Goal: Task Accomplishment & Management: Use online tool/utility

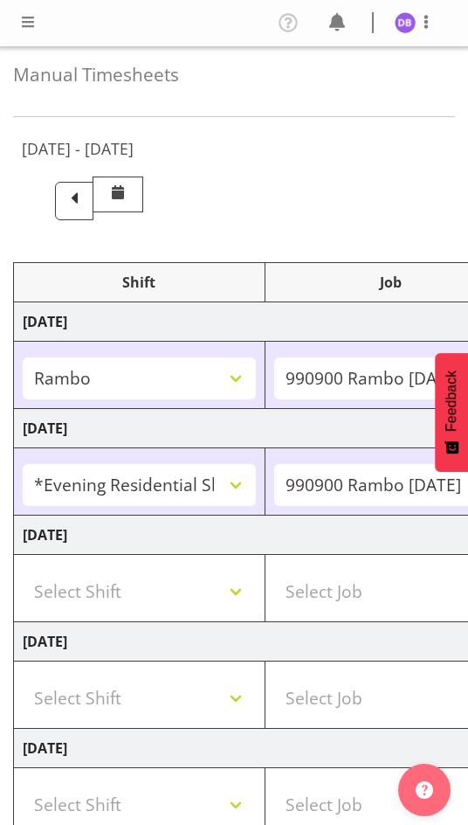
select select "2690"
select select "10732"
select select "47"
select select "48116"
select select "10732"
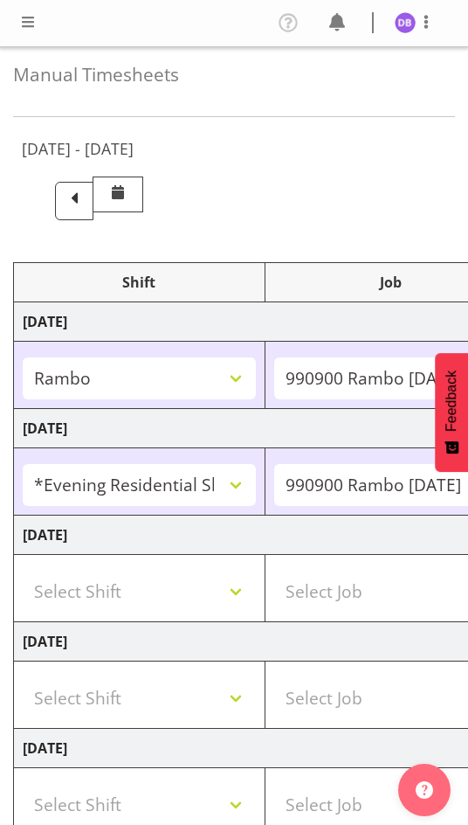
select select "47"
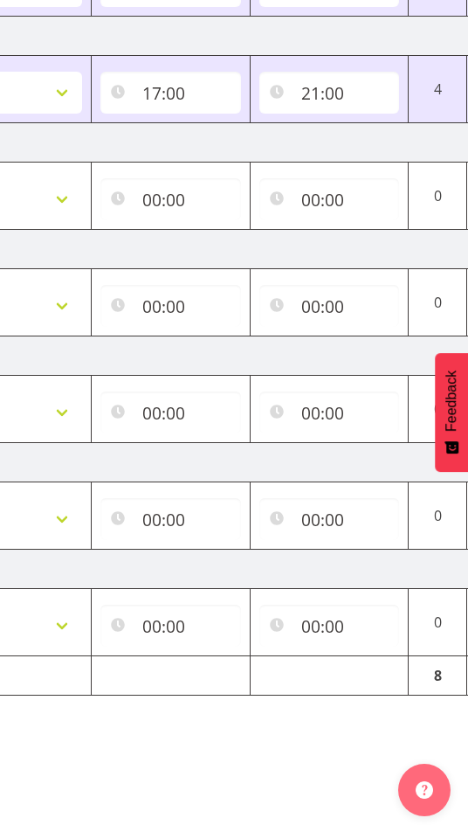
scroll to position [0, 718]
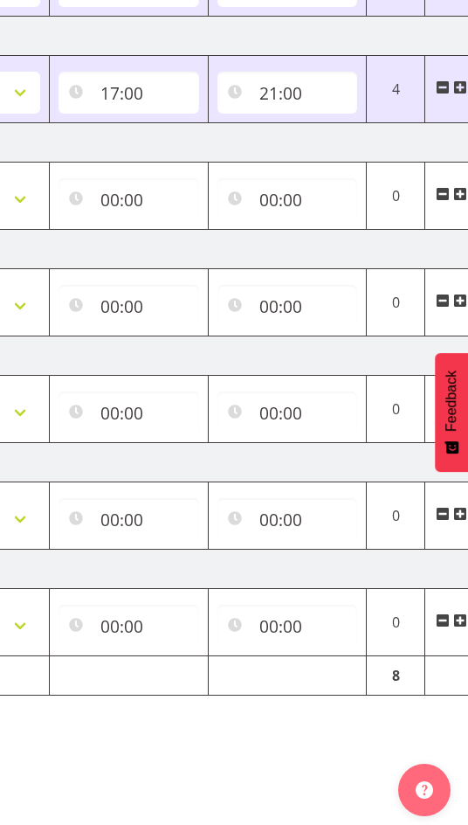
click at [461, 80] on span at bounding box center [461, 87] width 14 height 14
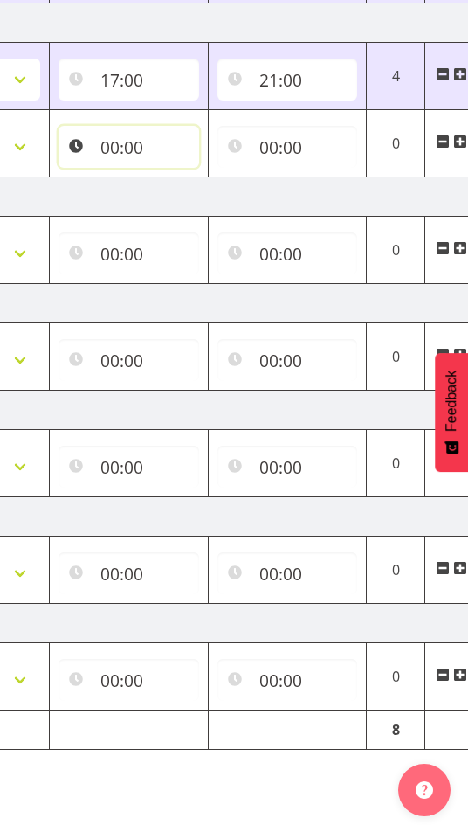
click at [111, 145] on input "00:00" at bounding box center [129, 147] width 141 height 42
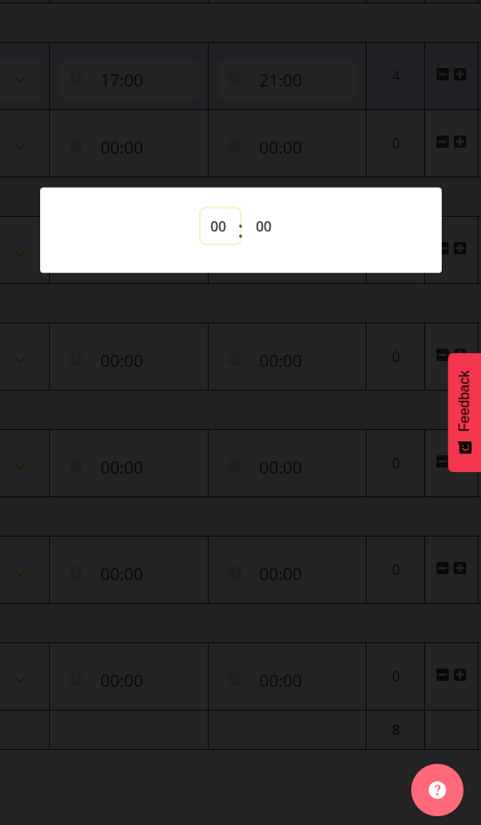
click at [213, 220] on select "00 01 02 03 04 05 06 07 08 09 10 11 12 13 14 15 16 17 18 19 20 21 22 23" at bounding box center [220, 226] width 39 height 35
click at [218, 221] on select "00 01 02 03 04 05 06 07 08 09 10 11 12 13 14 15 16 17 18 19 20 21 22 23" at bounding box center [220, 226] width 39 height 35
select select "21"
click at [201, 209] on select "00 01 02 03 04 05 06 07 08 09 10 11 12 13 14 15 16 17 18 19 20 21 22 23" at bounding box center [220, 226] width 39 height 35
type input "21:00"
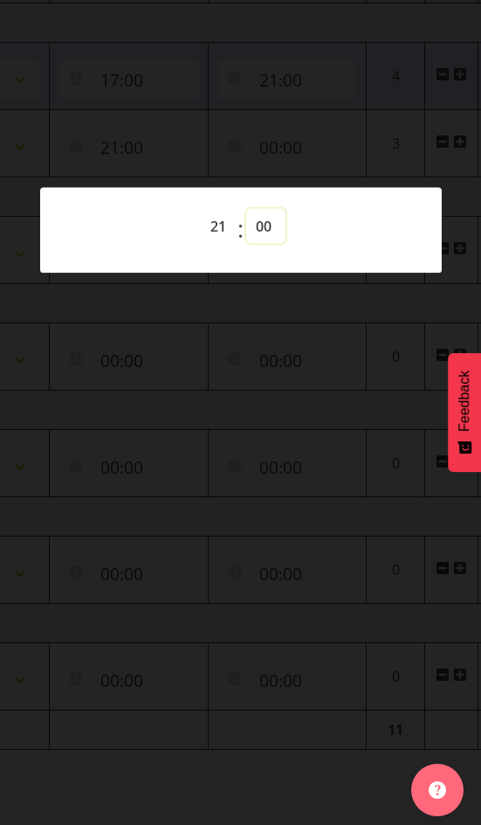
click at [273, 219] on select "00 01 02 03 04 05 06 07 08 09 10 11 12 13 14 15 16 17 18 19 20 21 22 23 24 25 2…" at bounding box center [265, 226] width 39 height 35
click at [268, 226] on select "00 01 02 03 04 05 06 07 08 09 10 11 12 13 14 15 16 17 18 19 20 21 22 23 24 25 2…" at bounding box center [265, 226] width 39 height 35
select select "30"
type input "21:30"
click at [282, 73] on div at bounding box center [240, 412] width 481 height 825
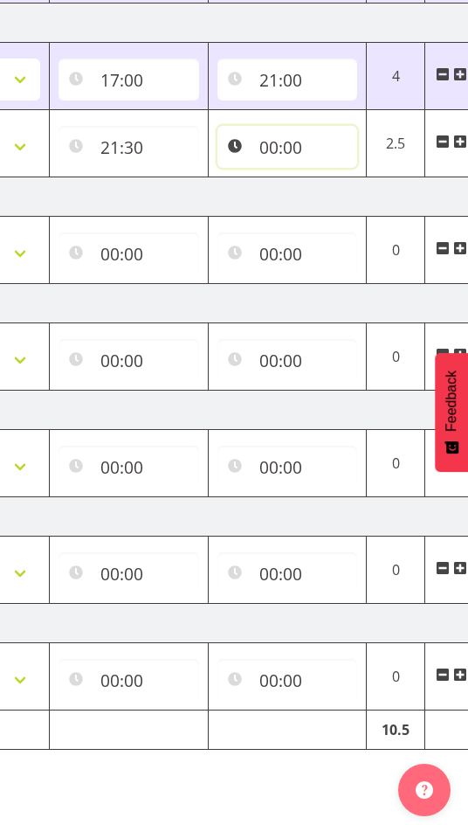
click at [277, 144] on input "00:00" at bounding box center [288, 147] width 141 height 42
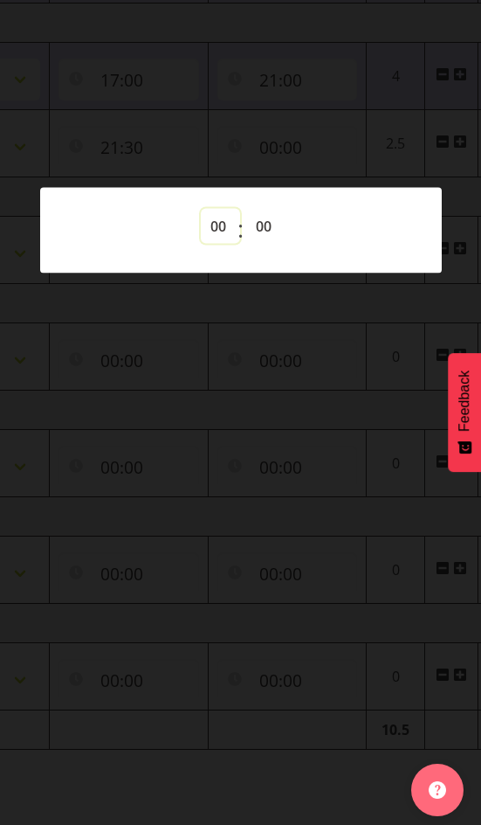
click at [216, 228] on select "00 01 02 03 04 05 06 07 08 09 10 11 12 13 14 15 16 17 18 19 20 21 22 23" at bounding box center [220, 226] width 39 height 35
select select "22"
click at [201, 209] on select "00 01 02 03 04 05 06 07 08 09 10 11 12 13 14 15 16 17 18 19 20 21 22 23" at bounding box center [220, 226] width 39 height 35
type input "22:00"
click at [274, 225] on select "00 01 02 03 04 05 06 07 08 09 10 11 12 13 14 15 16 17 18 19 20 21 22 23 24 25 2…" at bounding box center [265, 226] width 39 height 35
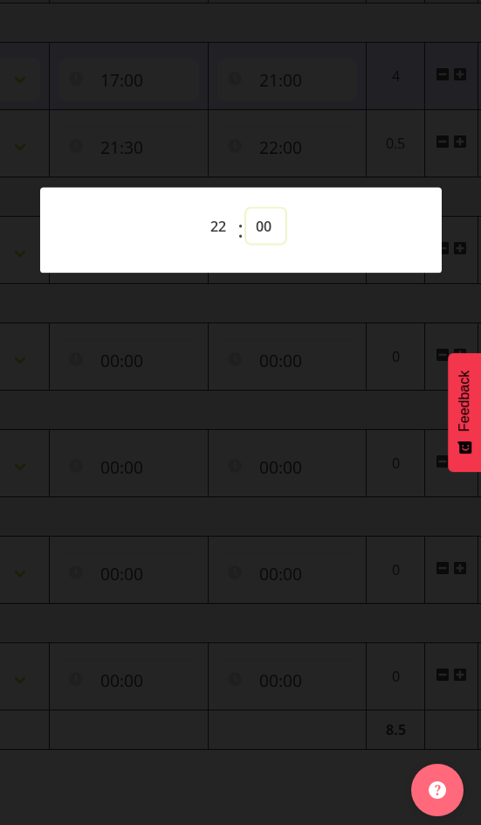
select select "30"
type input "22:30"
click at [317, 88] on div at bounding box center [240, 412] width 481 height 825
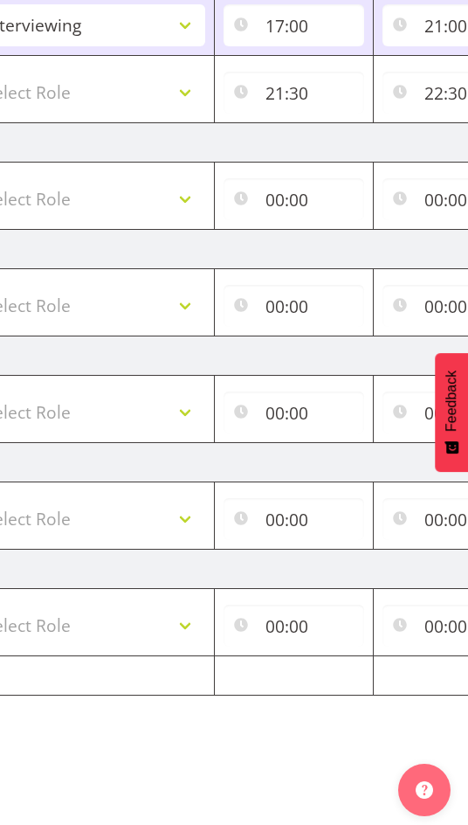
scroll to position [0, 361]
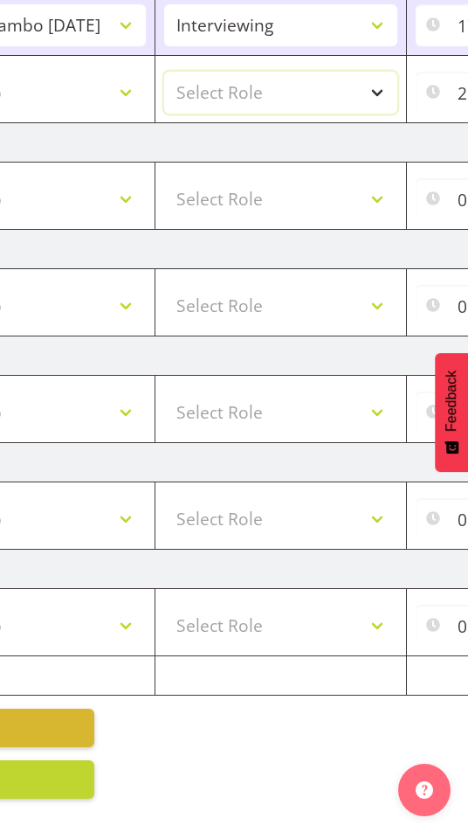
click at [376, 78] on select "Select Role Briefing Interviewing" at bounding box center [280, 93] width 233 height 42
select select "47"
click at [164, 72] on select "Select Role Briefing Interviewing" at bounding box center [280, 93] width 233 height 42
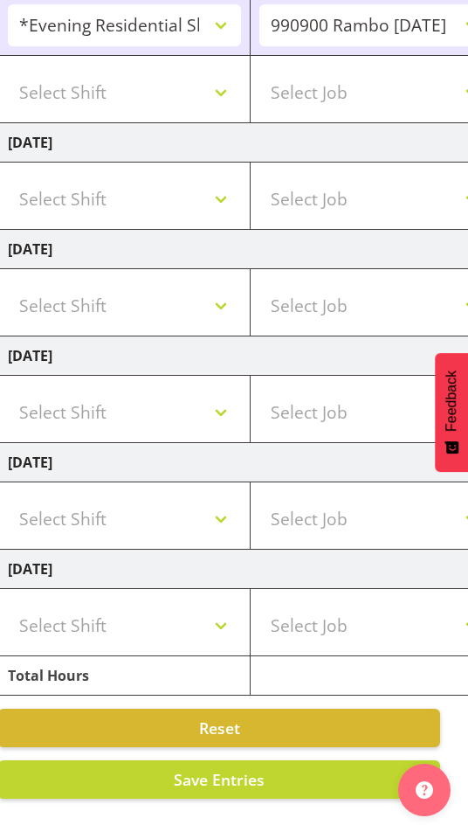
scroll to position [0, 0]
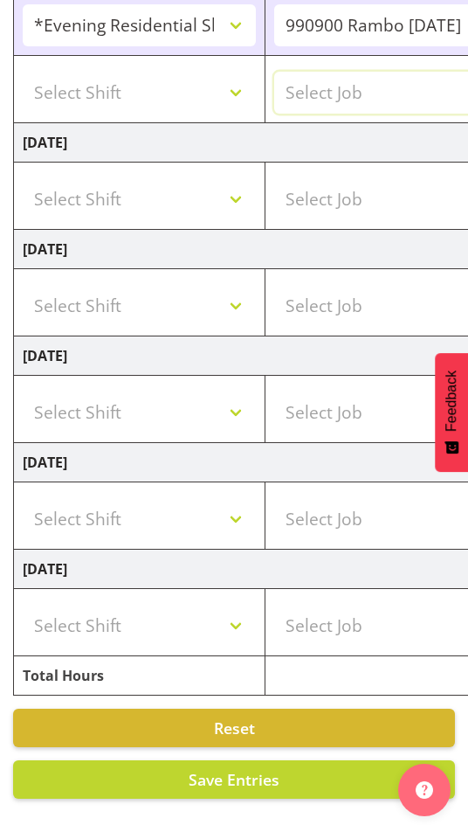
click at [361, 72] on select "Select Job 550060 IF Admin 553492 World Poll Aus Wave 2 Main 2025 553493 World …" at bounding box center [390, 93] width 233 height 42
click at [336, 81] on select "Select Job 550060 IF Admin 553492 World Poll Aus Wave 2 Main 2025 553493 World …" at bounding box center [390, 93] width 233 height 42
select select "10499"
click at [274, 72] on select "Select Job 550060 IF Admin 553492 World Poll Aus Wave 2 Main 2025 553493 World …" at bounding box center [390, 93] width 233 height 42
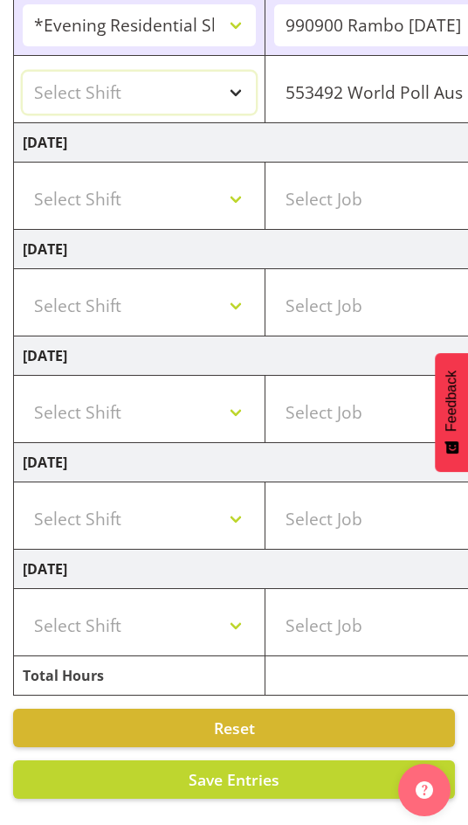
click at [243, 73] on select "Select Shift !!Weekend Residential (Roster IT Shift Label) *Business 9/10am ~ 4…" at bounding box center [139, 93] width 233 height 42
click at [239, 73] on select "Select Shift !!Weekend Residential (Roster IT Shift Label) *Business 9/10am ~ 4…" at bounding box center [139, 93] width 233 height 42
click at [236, 82] on select "Select Shift !!Weekend Residential (Roster IT Shift Label) *Business 9/10am ~ 4…" at bounding box center [139, 93] width 233 height 42
select select "48116"
click at [23, 72] on select "Select Shift !!Weekend Residential (Roster IT Shift Label) *Business 9/10am ~ 4…" at bounding box center [139, 93] width 233 height 42
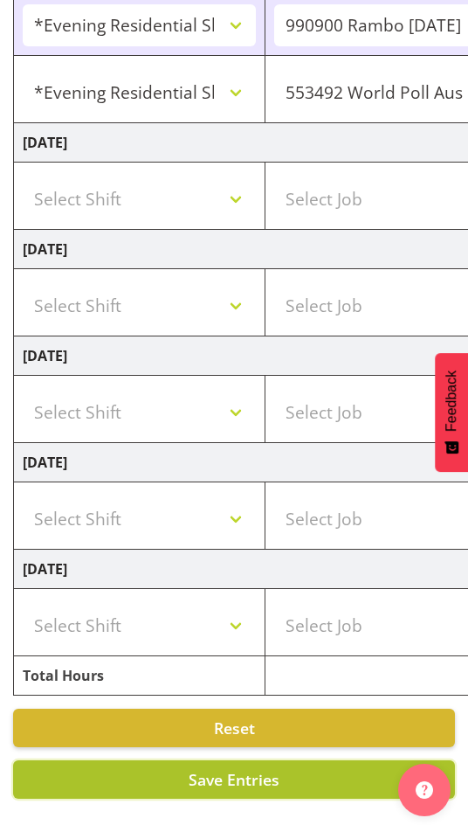
click at [240, 769] on span "Save Entries" at bounding box center [234, 779] width 91 height 21
